Goal: Information Seeking & Learning: Learn about a topic

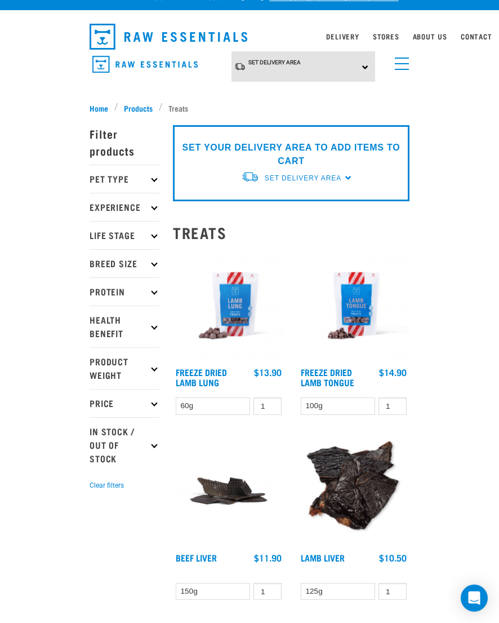
scroll to position [19, 0]
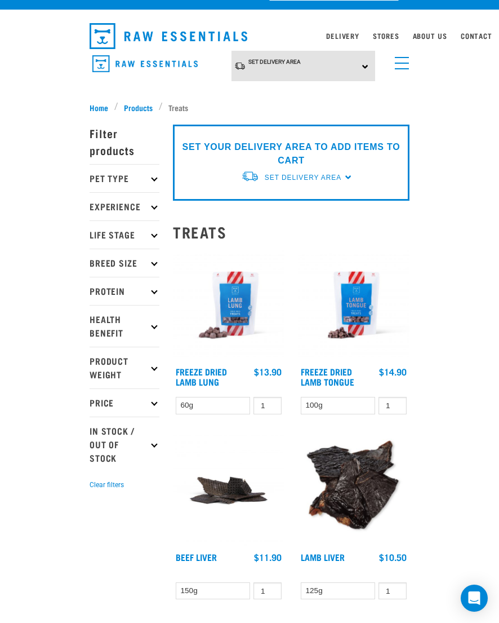
click at [107, 169] on p "Pet Type" at bounding box center [125, 178] width 70 height 28
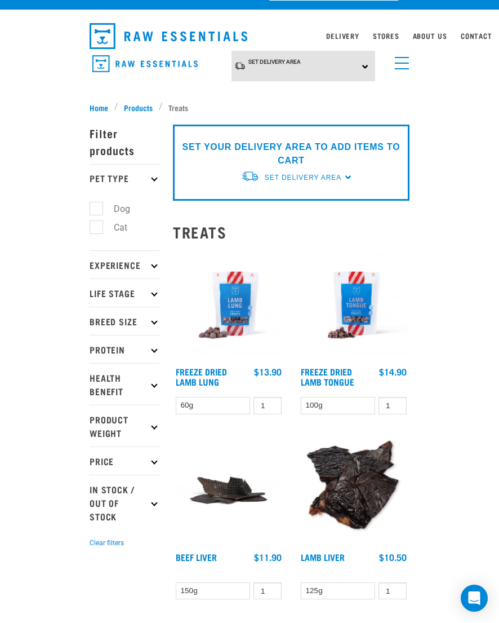
click at [103, 229] on label "Cat" at bounding box center [114, 227] width 36 height 14
click at [97, 229] on input "Cat" at bounding box center [93, 224] width 7 height 7
checkbox input "true"
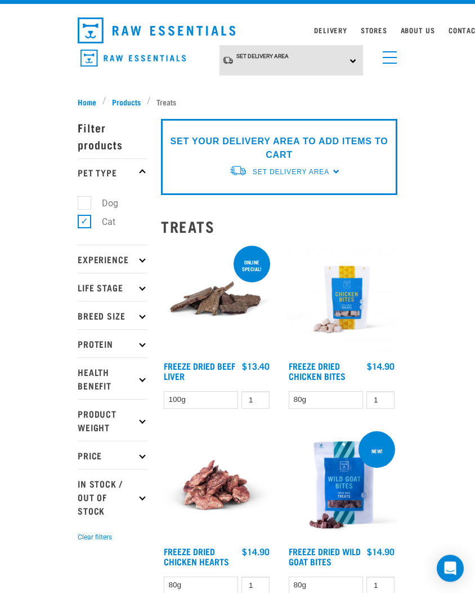
scroll to position [26, 0]
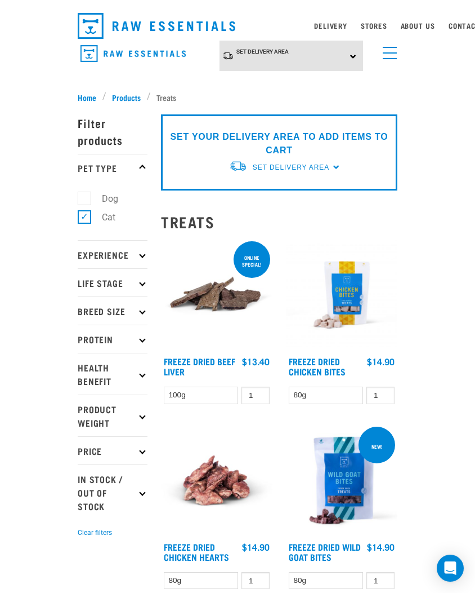
click at [91, 312] on p "Breed Size" at bounding box center [113, 310] width 70 height 28
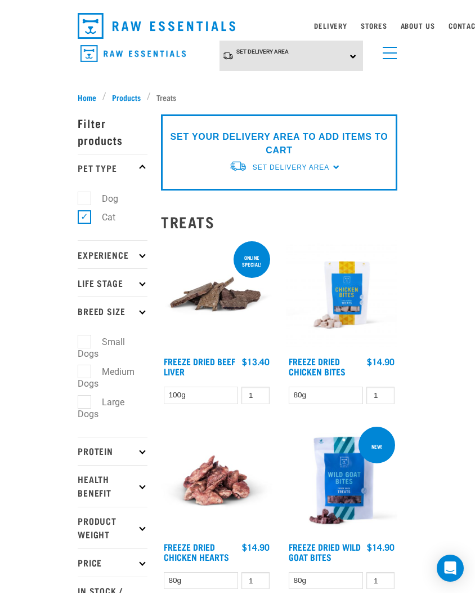
click at [91, 306] on p "Breed Size" at bounding box center [113, 310] width 70 height 28
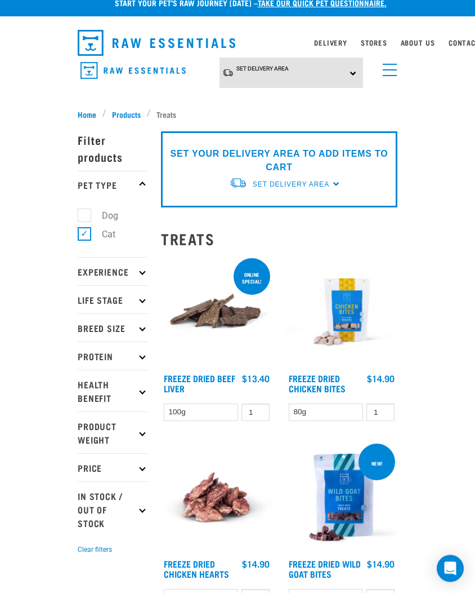
scroll to position [30, 0]
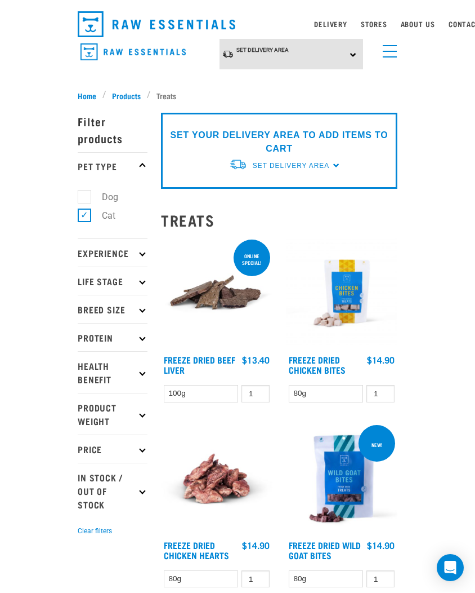
click at [354, 45] on div "Set Delivery Area North Island South Island" at bounding box center [292, 54] width 144 height 31
click at [248, 79] on link "[GEOGRAPHIC_DATA]" at bounding box center [276, 85] width 112 height 19
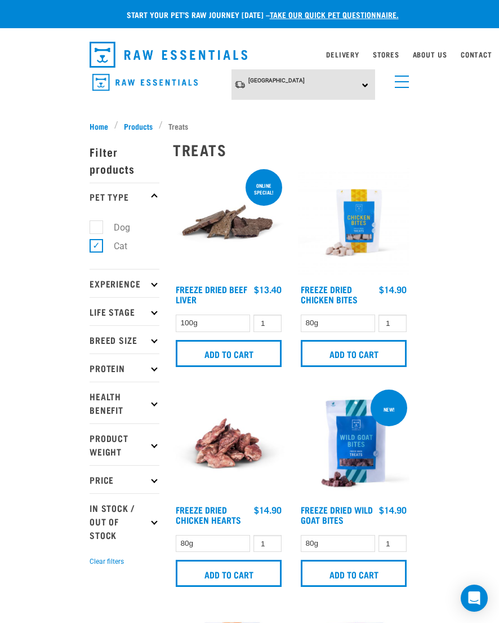
click at [103, 221] on label "Dog" at bounding box center [115, 227] width 39 height 14
click at [97, 222] on input "Dog" at bounding box center [93, 225] width 7 height 7
checkbox input "true"
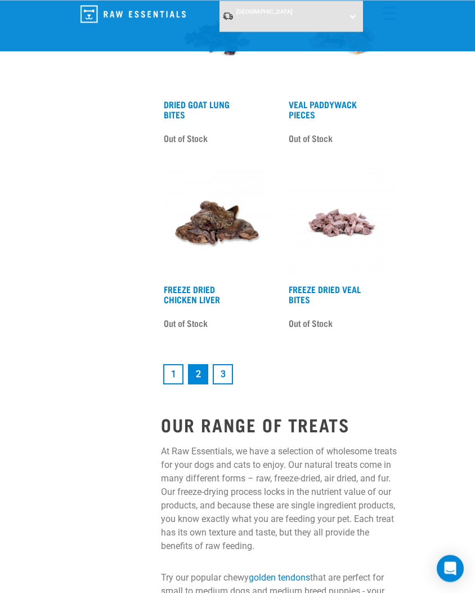
scroll to position [3118, 0]
click at [177, 372] on link "1" at bounding box center [173, 374] width 20 height 20
click at [170, 364] on link "1" at bounding box center [173, 374] width 20 height 20
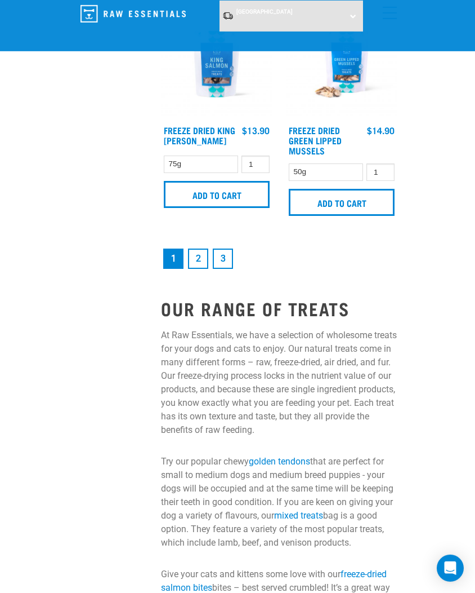
scroll to position [3382, 0]
click at [202, 260] on link "2" at bounding box center [198, 258] width 20 height 20
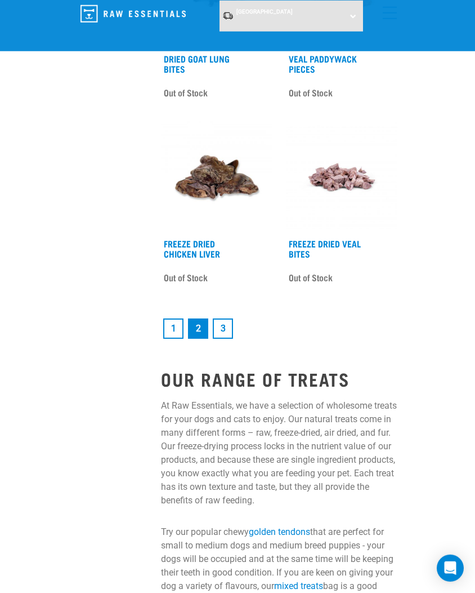
scroll to position [3164, 0]
click at [226, 322] on link "3" at bounding box center [223, 328] width 20 height 20
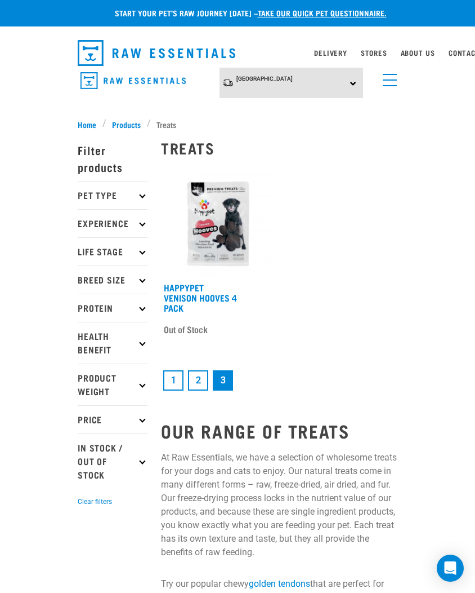
click at [97, 184] on p "Pet Type" at bounding box center [113, 195] width 70 height 28
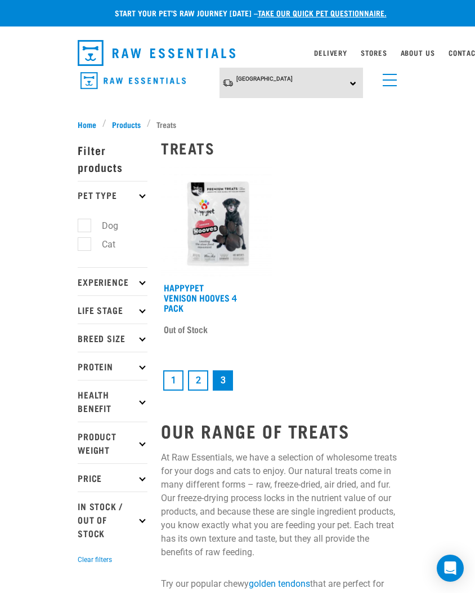
click at [85, 249] on label "Cat" at bounding box center [102, 244] width 36 height 14
click at [85, 246] on input "Cat" at bounding box center [81, 241] width 7 height 7
checkbox input "true"
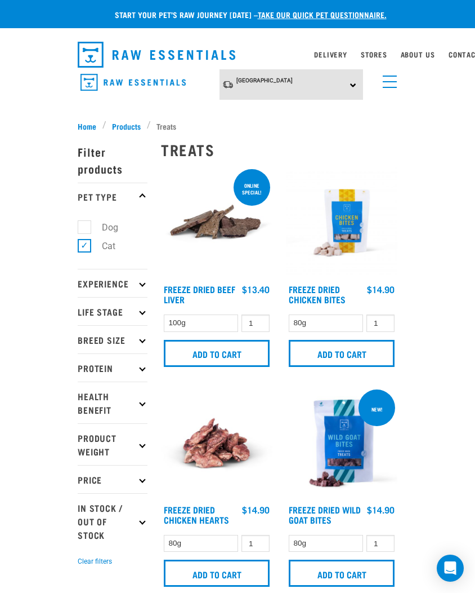
click at [330, 43] on nav "Delivery Stores About Us Contact" at bounding box center [238, 54] width 338 height 35
click at [332, 56] on link "Delivery" at bounding box center [330, 54] width 33 height 4
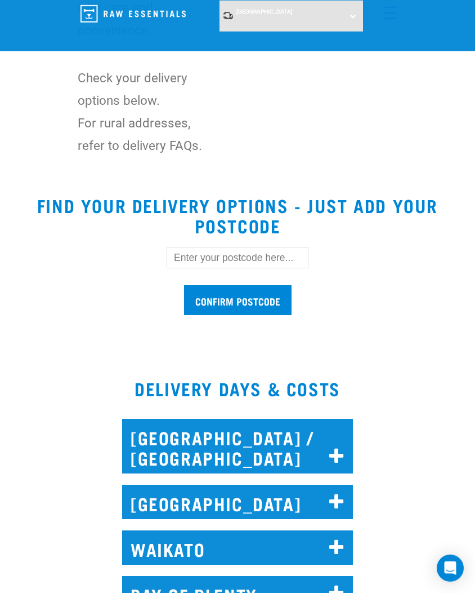
scroll to position [317, 0]
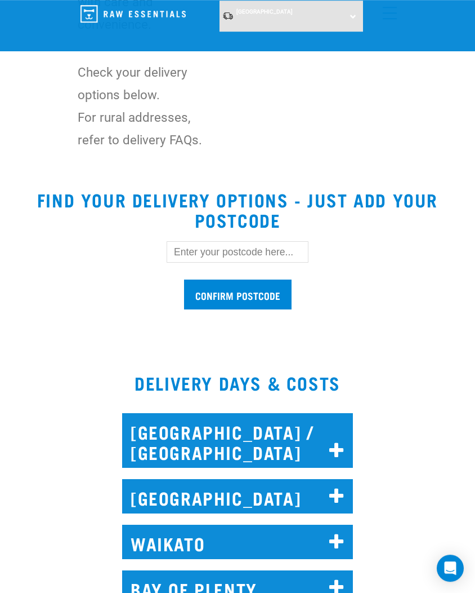
click at [165, 491] on h2 "[GEOGRAPHIC_DATA]" at bounding box center [237, 496] width 231 height 34
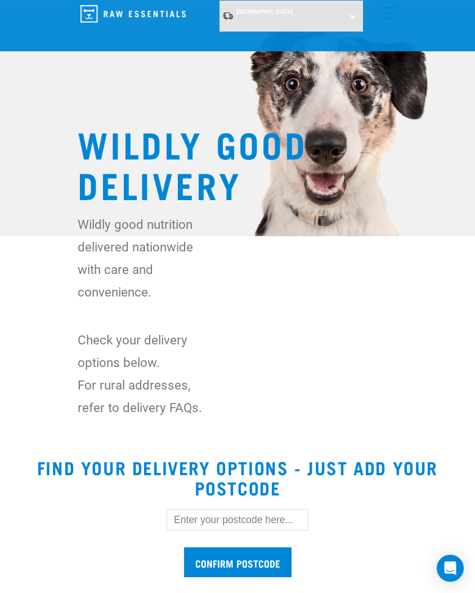
scroll to position [0, 0]
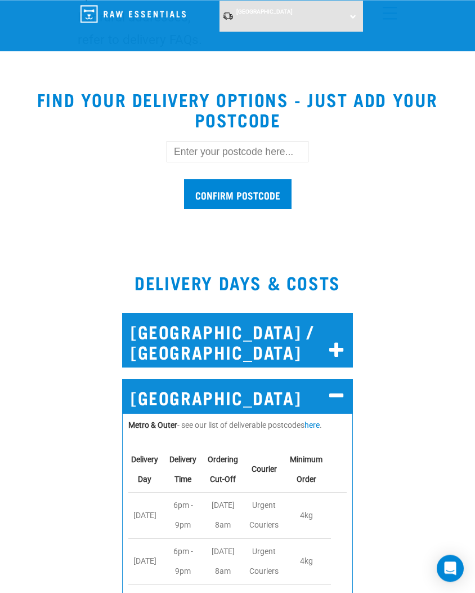
click at [166, 341] on h2 "NORTH AUCKLAND / WHANGAREI" at bounding box center [237, 340] width 231 height 55
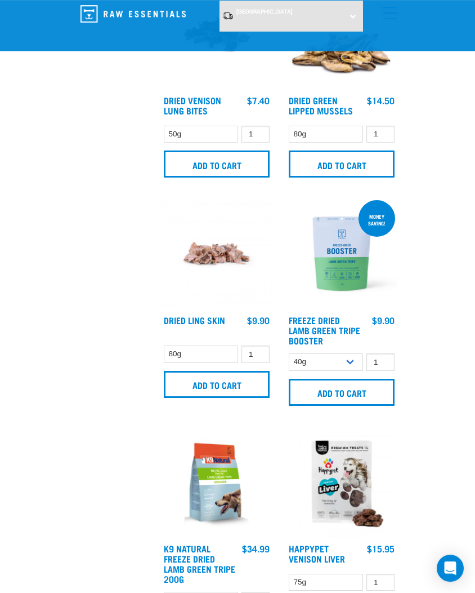
scroll to position [1212, 0]
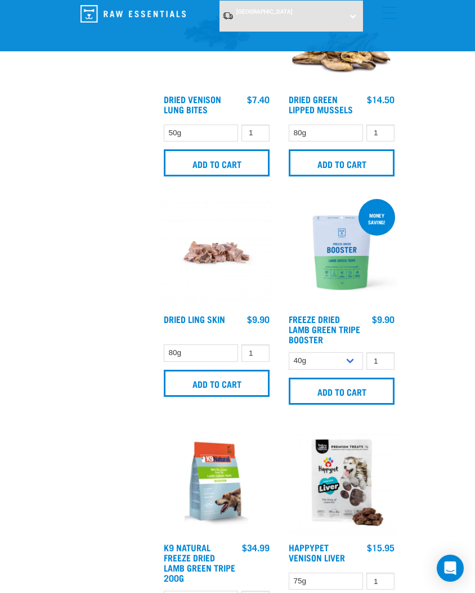
click at [206, 272] on img at bounding box center [217, 253] width 112 height 112
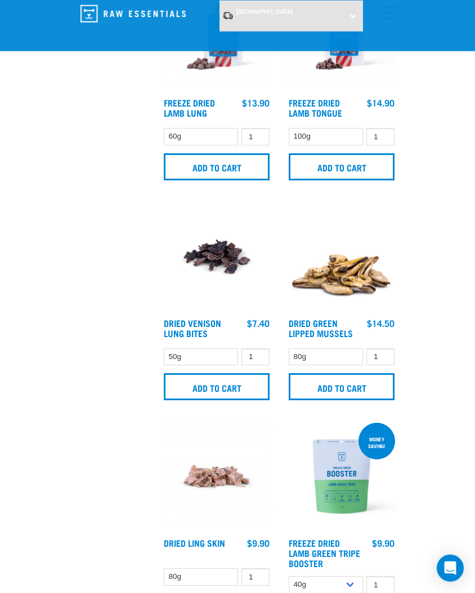
scroll to position [939, 0]
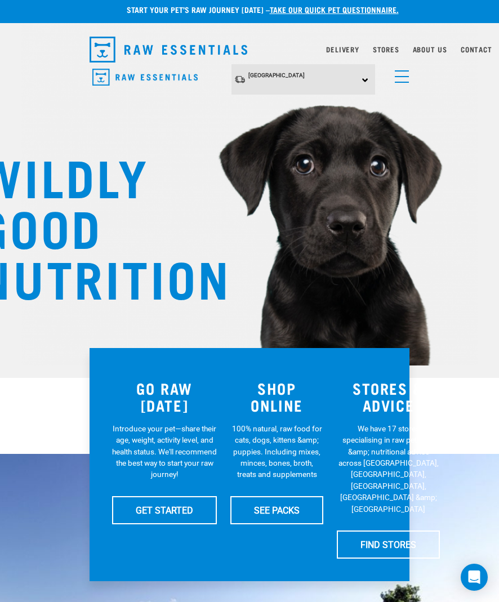
click at [405, 76] on span "menu" at bounding box center [402, 76] width 14 height 1
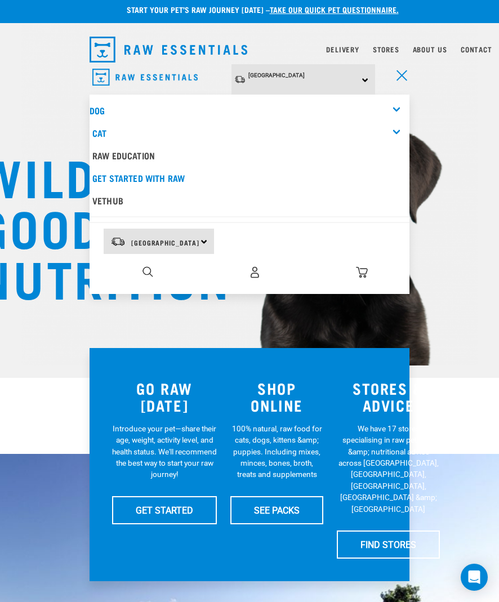
click at [112, 126] on div "Cat" at bounding box center [250, 133] width 317 height 23
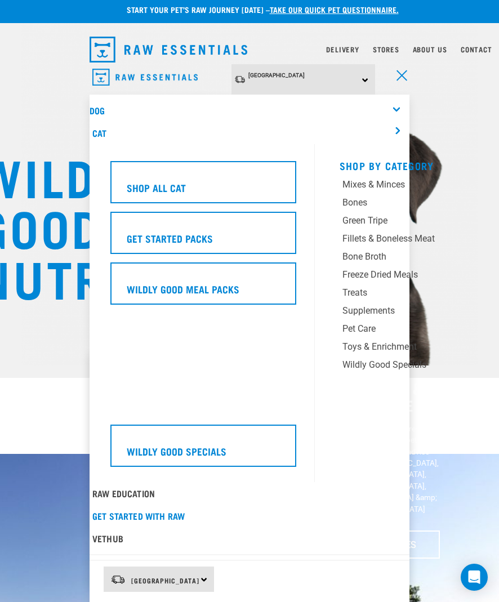
click at [152, 175] on div "Shop All Cat" at bounding box center [203, 182] width 186 height 42
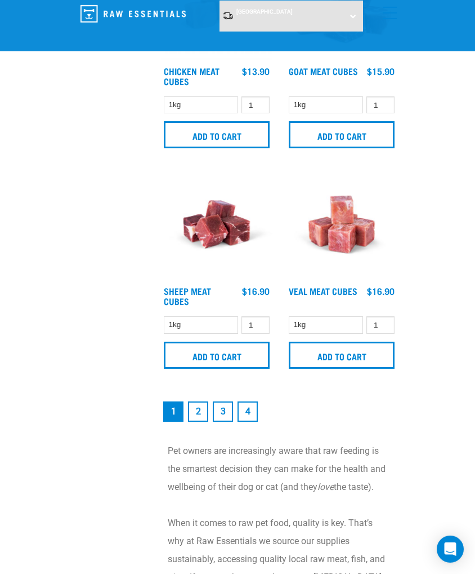
scroll to position [3222, 0]
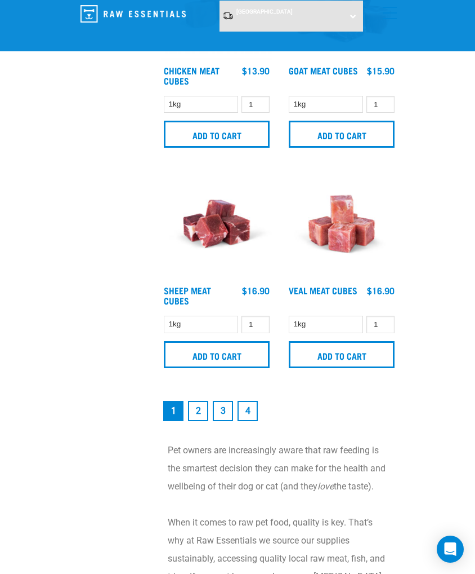
click at [199, 408] on link "2" at bounding box center [198, 411] width 20 height 20
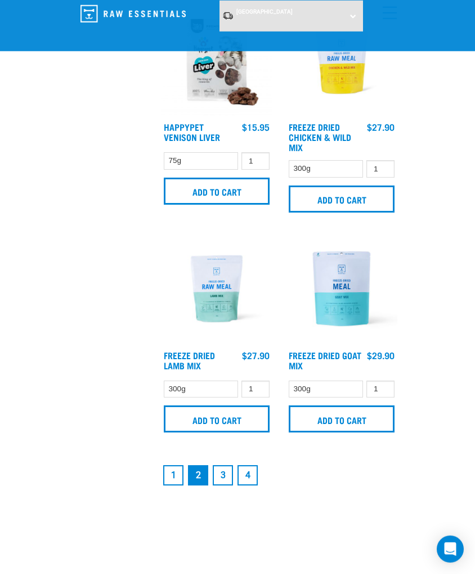
scroll to position [3199, 0]
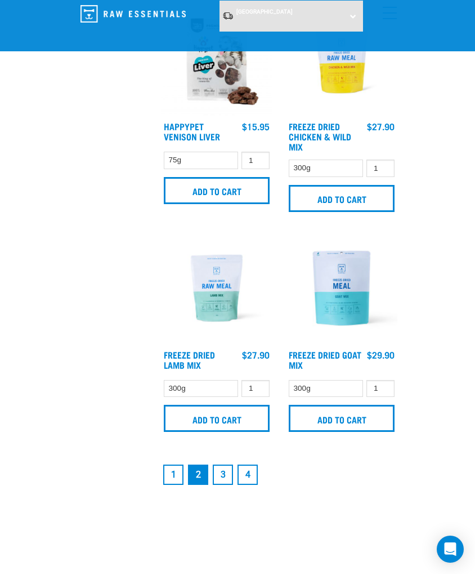
click at [225, 482] on link "3" at bounding box center [223, 474] width 20 height 20
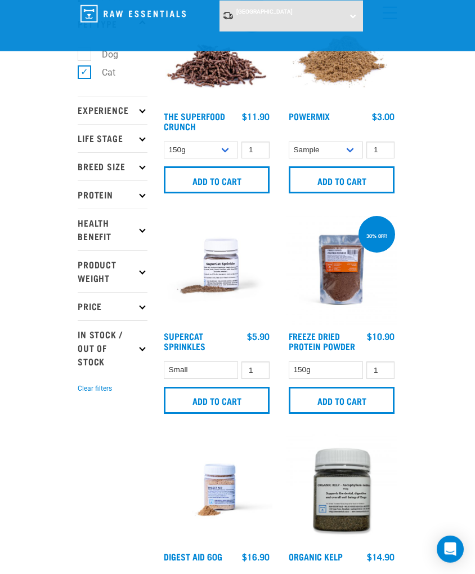
scroll to position [88, 0]
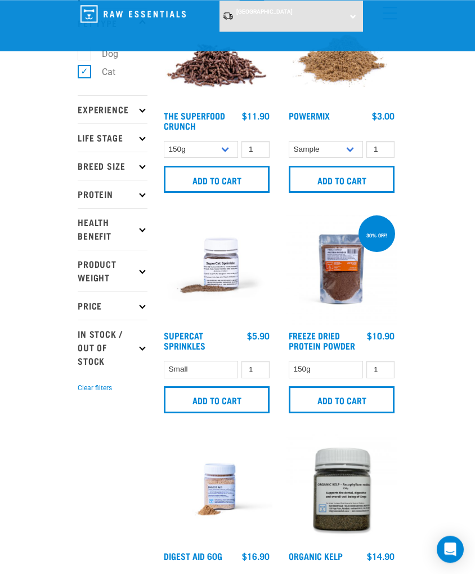
click at [188, 341] on link "Supercat Sprinkles" at bounding box center [185, 339] width 42 height 15
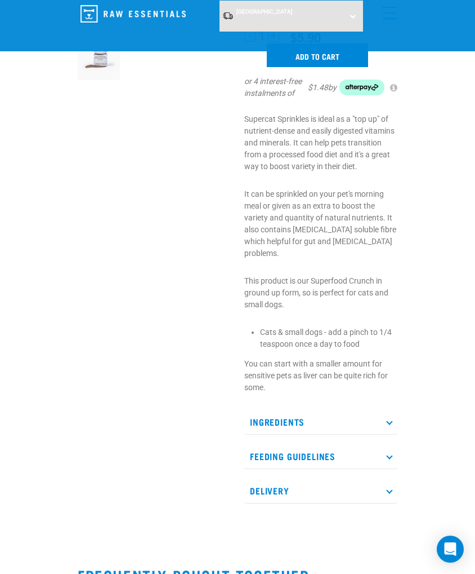
scroll to position [210, 0]
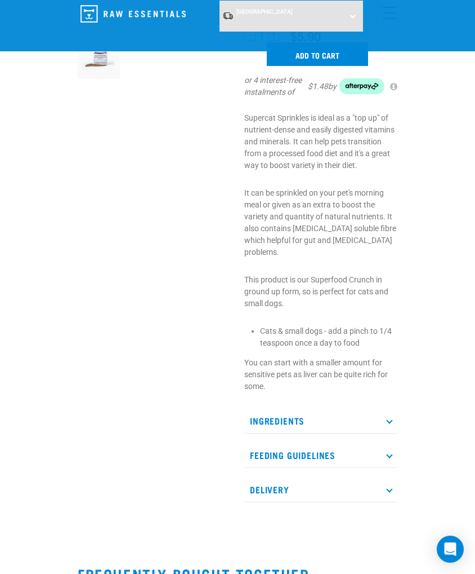
click at [265, 408] on p "Ingredients" at bounding box center [321, 420] width 153 height 25
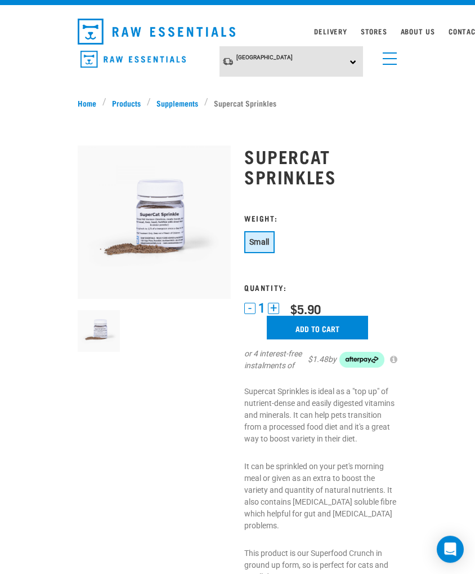
scroll to position [0, 0]
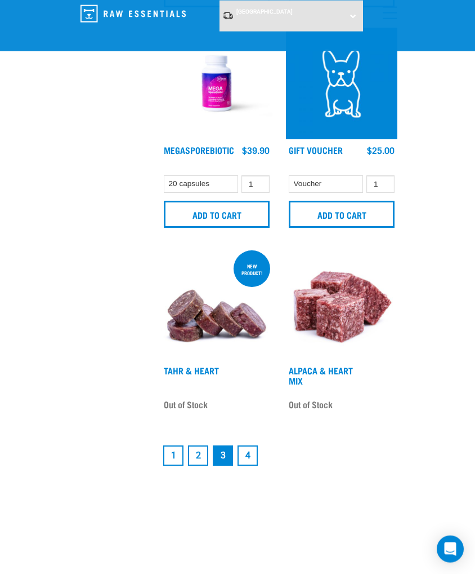
scroll to position [3233, 0]
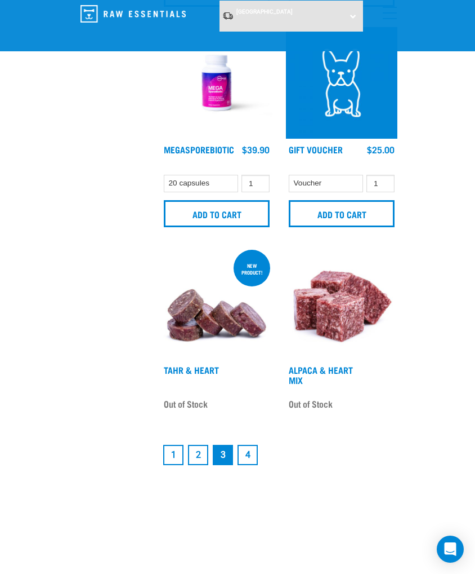
click at [255, 457] on link "4" at bounding box center [248, 455] width 20 height 20
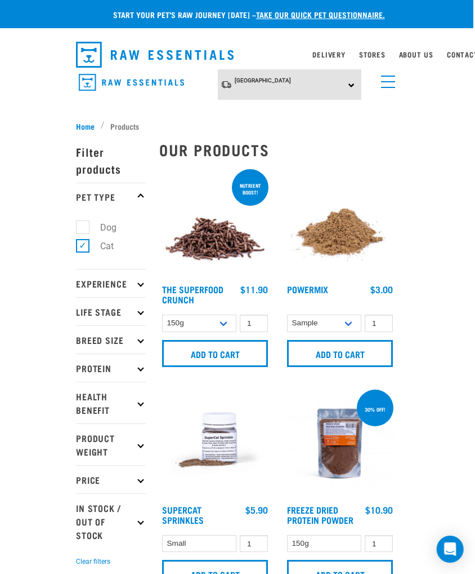
scroll to position [0, 10]
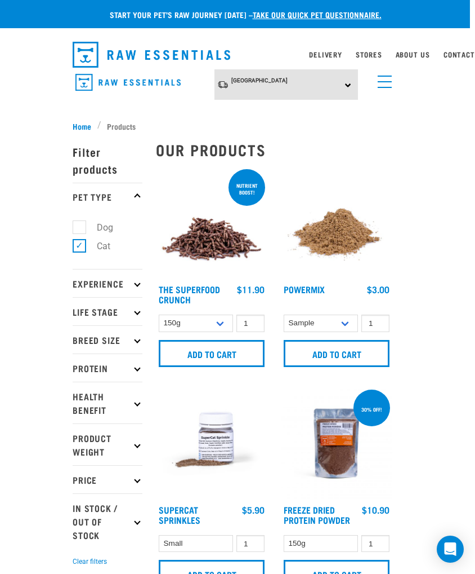
click at [82, 281] on p "Experience" at bounding box center [108, 283] width 70 height 28
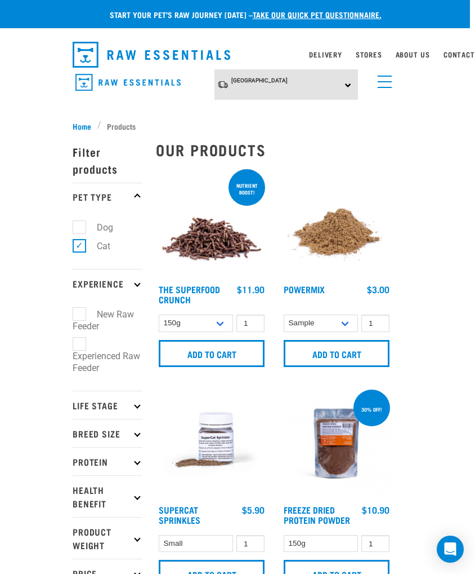
click at [75, 340] on label "Experienced Raw Feeder" at bounding box center [107, 356] width 68 height 38
click at [75, 340] on input "Experienced Raw Feeder" at bounding box center [76, 342] width 7 height 7
checkbox input "true"
click at [85, 391] on p "Life Stage" at bounding box center [108, 404] width 70 height 28
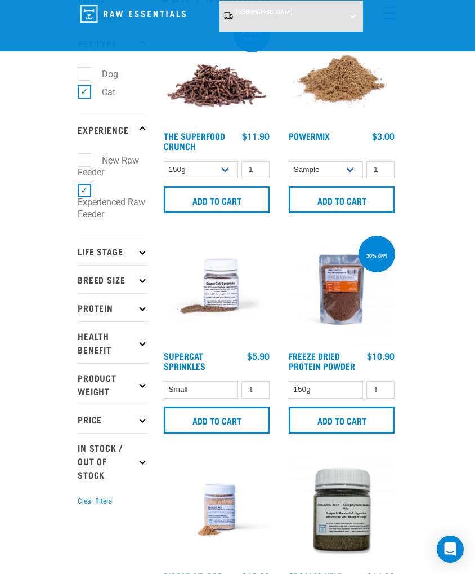
click at [99, 368] on p "Product Weight" at bounding box center [113, 384] width 70 height 42
click at [88, 189] on label "Experienced Raw Feeder" at bounding box center [112, 203] width 68 height 38
click at [85, 189] on input "Experienced Raw Feeder" at bounding box center [81, 188] width 7 height 7
checkbox input "false"
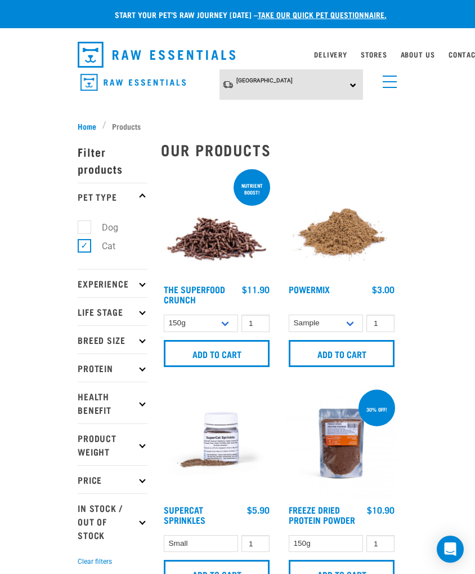
click at [104, 159] on p "Filter products" at bounding box center [113, 159] width 70 height 45
click at [95, 149] on p "Filter products" at bounding box center [113, 159] width 70 height 45
click at [125, 116] on div "×" at bounding box center [237, 117] width 475 height 6
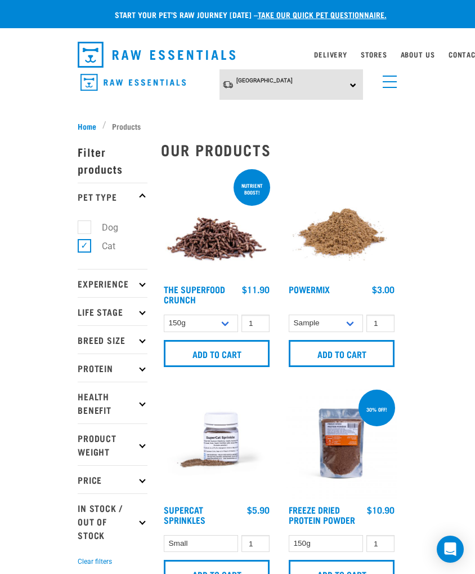
click at [396, 74] on link "menu" at bounding box center [387, 79] width 20 height 20
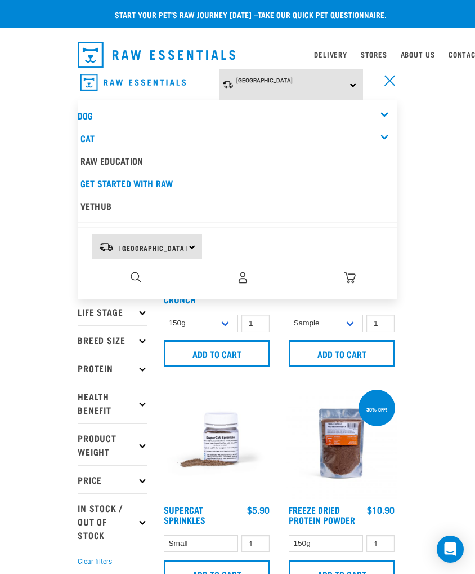
click at [141, 274] on img "dropdown navigation" at bounding box center [136, 277] width 11 height 11
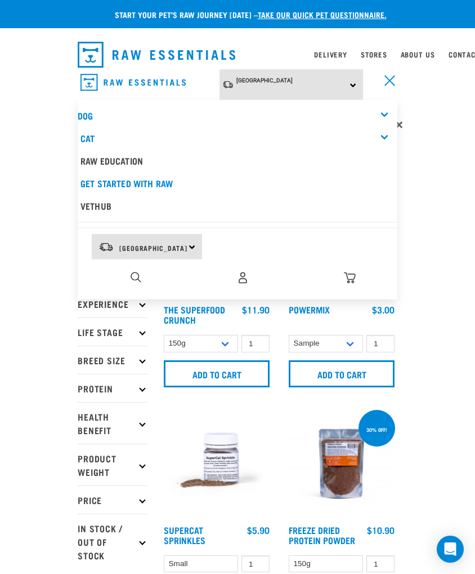
click at [138, 266] on div "0" at bounding box center [242, 277] width 309 height 25
click at [136, 280] on img "dropdown navigation" at bounding box center [136, 277] width 11 height 11
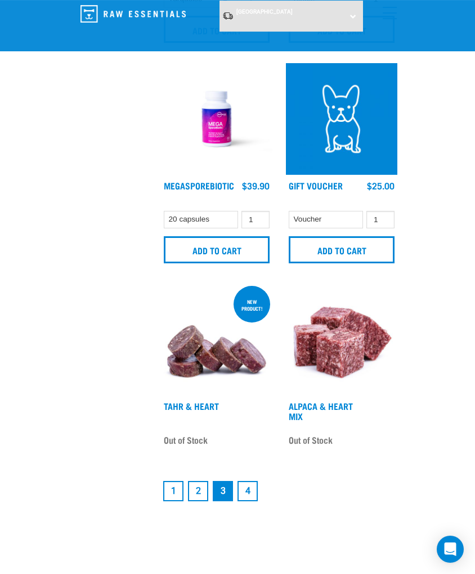
scroll to position [3197, 0]
click at [206, 497] on link "2" at bounding box center [198, 491] width 20 height 20
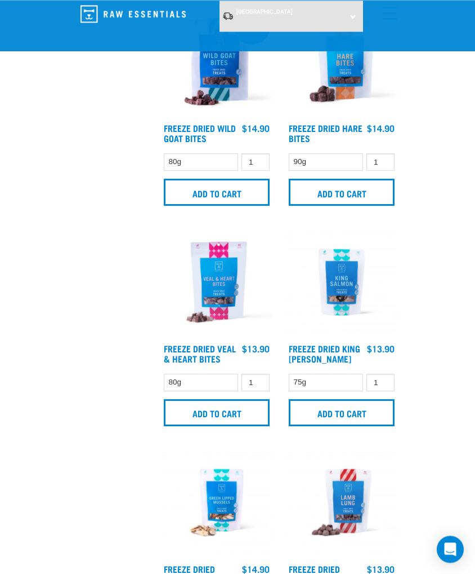
scroll to position [1851, 0]
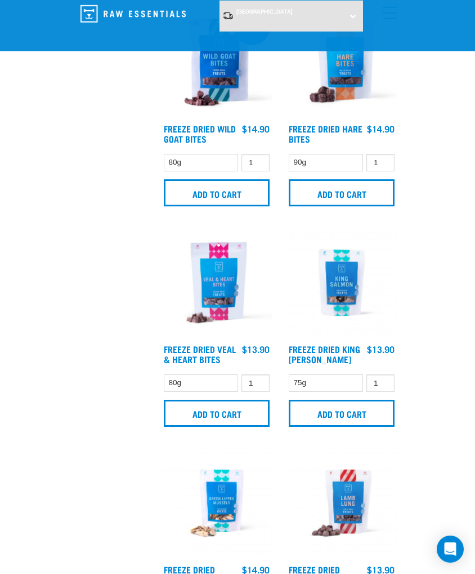
click at [336, 297] on img at bounding box center [342, 282] width 112 height 112
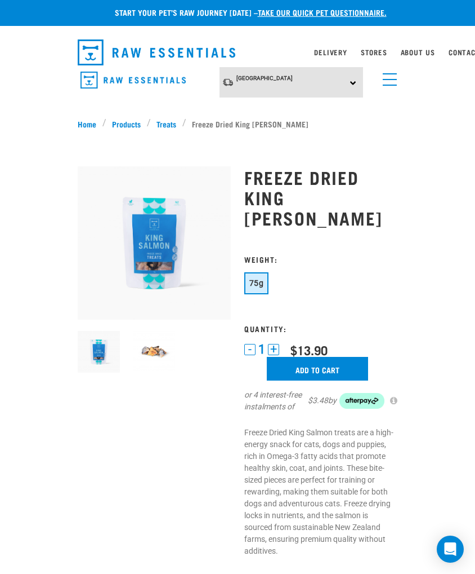
click at [153, 356] on img at bounding box center [155, 352] width 42 height 42
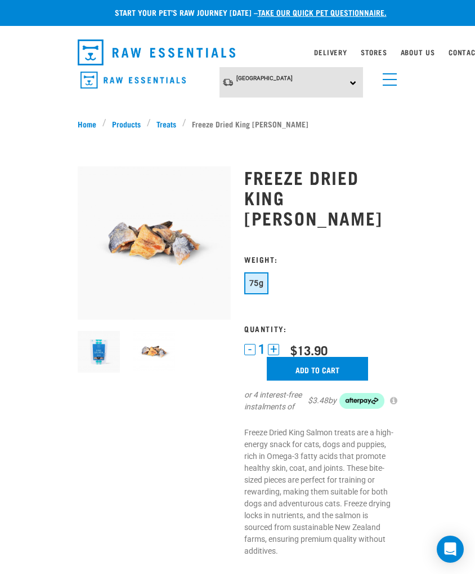
click at [106, 369] on img at bounding box center [99, 352] width 42 height 42
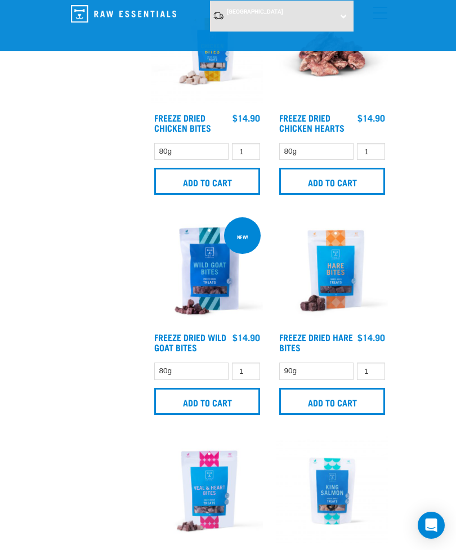
scroll to position [1642, 0]
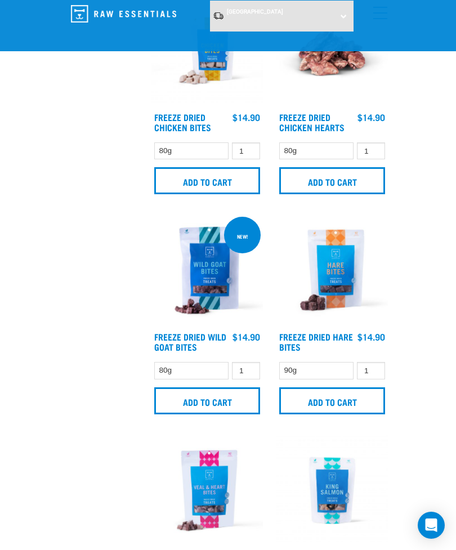
click at [211, 273] on img at bounding box center [208, 271] width 112 height 112
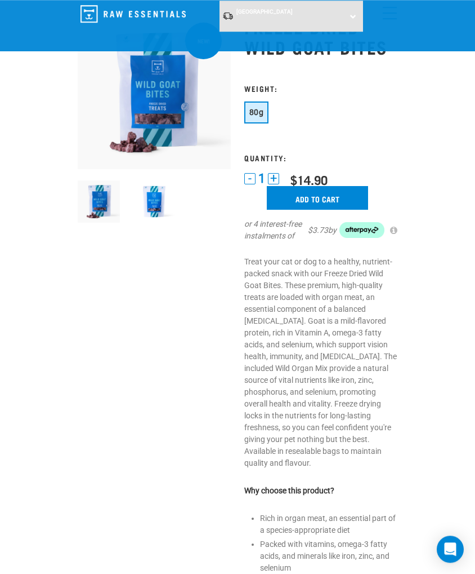
scroll to position [63, 0]
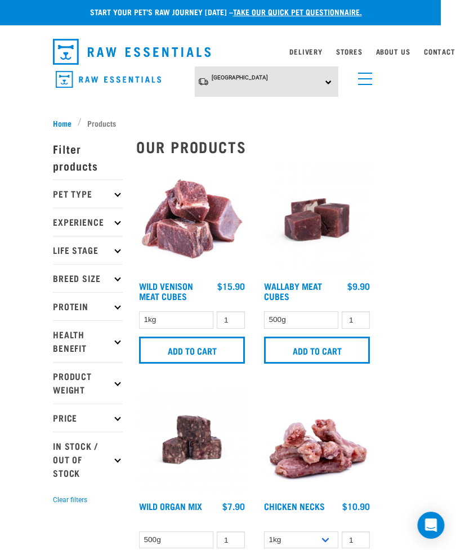
scroll to position [0, 15]
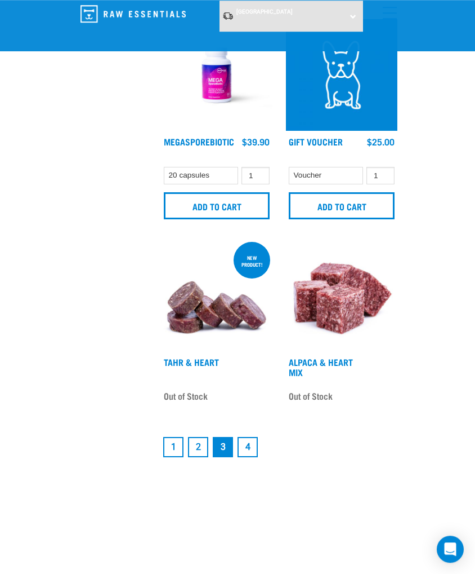
scroll to position [3241, 0]
click at [175, 451] on link "1" at bounding box center [173, 447] width 20 height 20
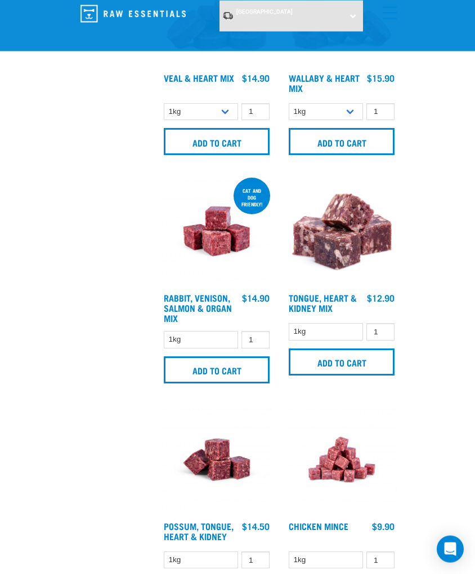
scroll to position [1668, 0]
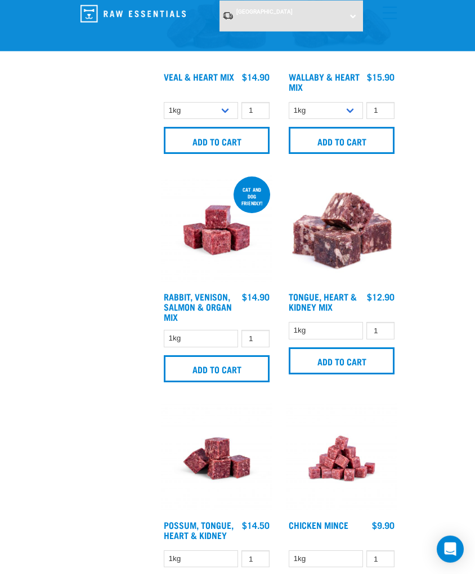
click at [195, 266] on img at bounding box center [217, 230] width 112 height 112
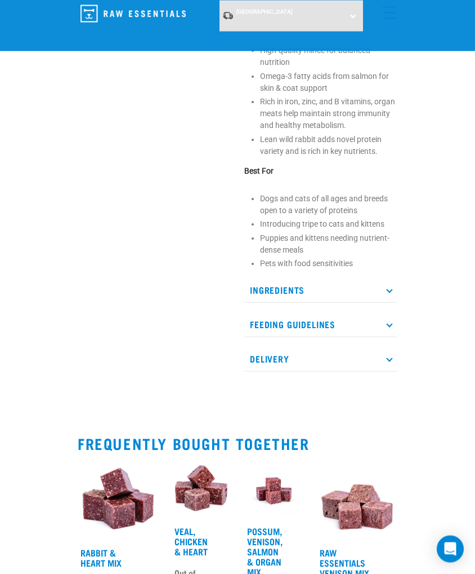
click at [261, 303] on p "Ingredients" at bounding box center [321, 289] width 153 height 25
